Goal: Complete application form

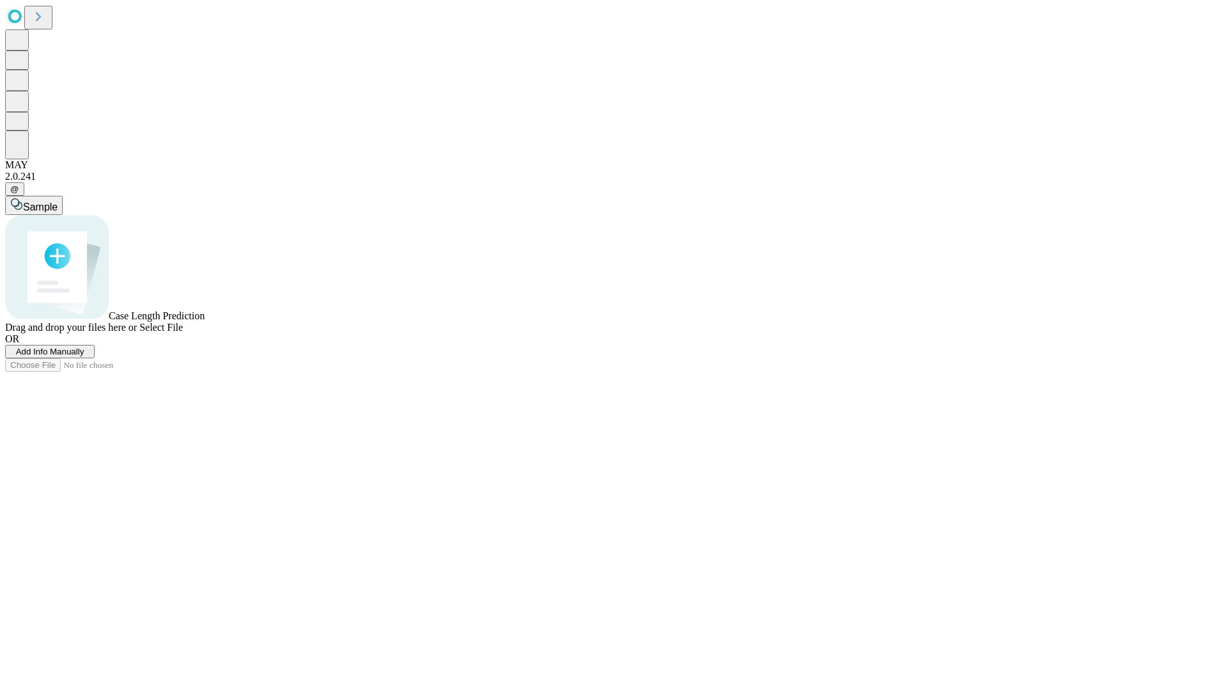
click at [84, 356] on span "Add Info Manually" at bounding box center [50, 352] width 68 height 10
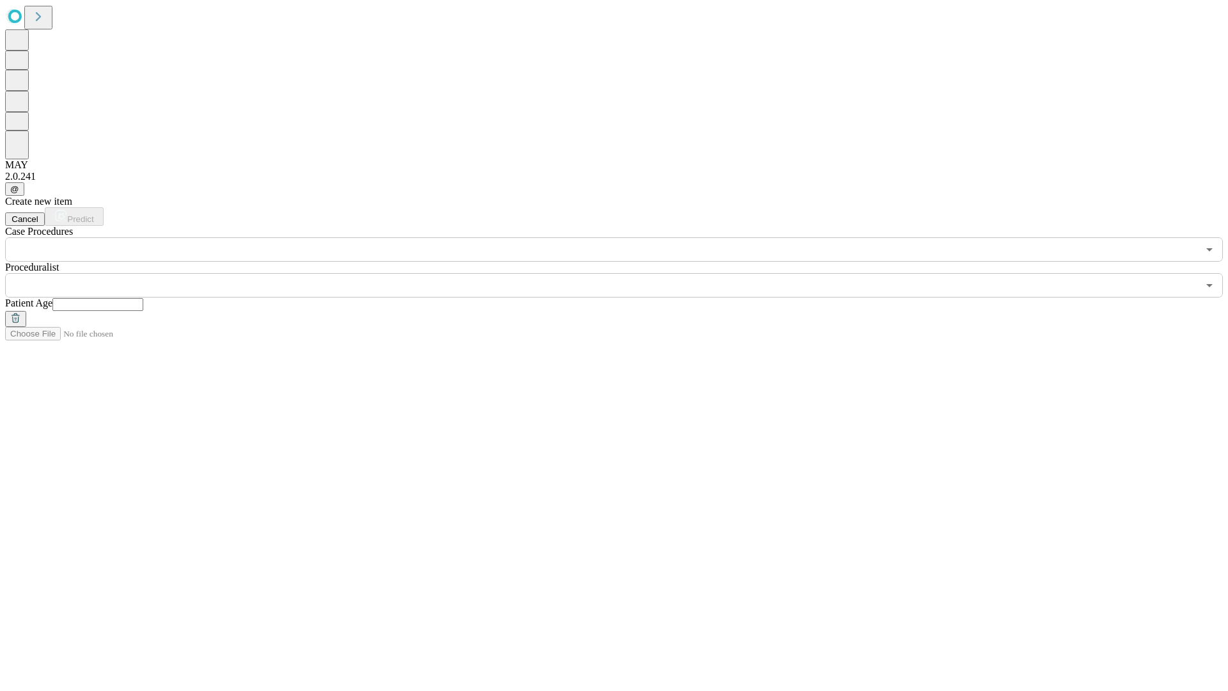
click at [143, 298] on input "text" at bounding box center [97, 304] width 91 height 13
type input "**"
click at [623, 273] on input "text" at bounding box center [601, 285] width 1193 height 24
